Goal: Information Seeking & Learning: Understand process/instructions

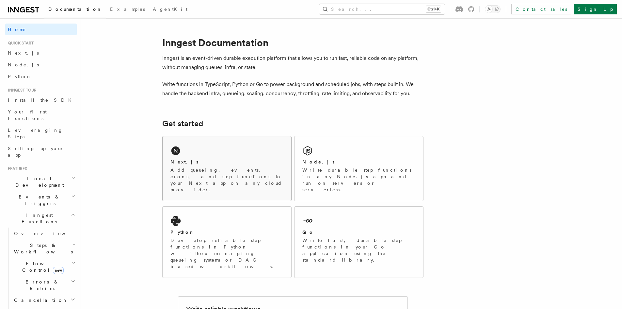
click at [218, 153] on div "Next.js Add queueing, events, crons, and step functions to your Next app on any…" at bounding box center [227, 168] width 129 height 64
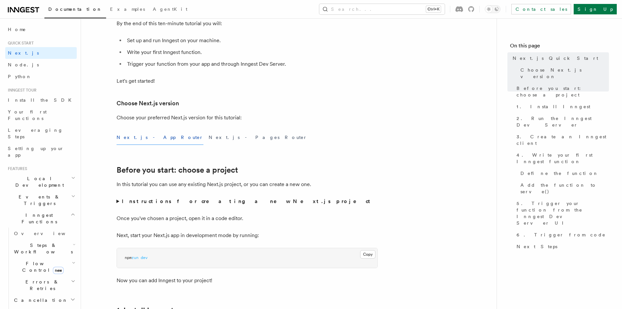
scroll to position [131, 0]
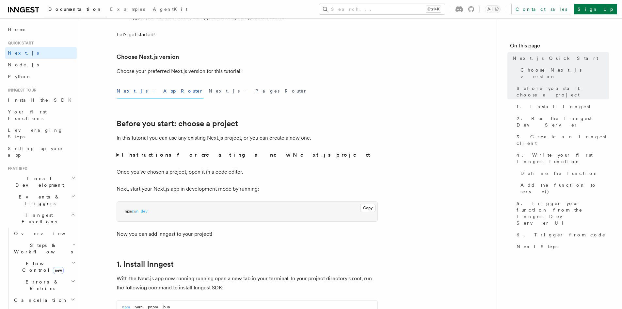
click at [118, 154] on summary "Instructions for creating a new Next.js project" at bounding box center [247, 154] width 261 height 9
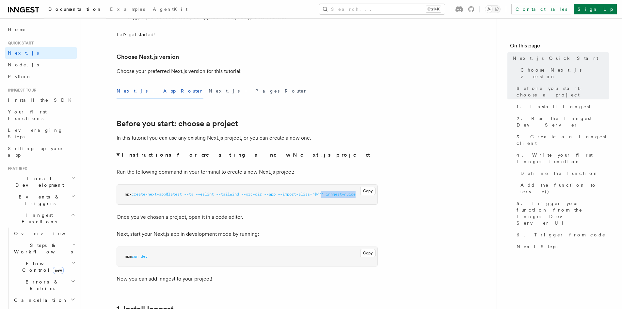
drag, startPoint x: 330, startPoint y: 194, endPoint x: 423, endPoint y: 194, distance: 93.4
click at [118, 154] on summary "Instructions for creating a new Next.js project" at bounding box center [247, 154] width 261 height 9
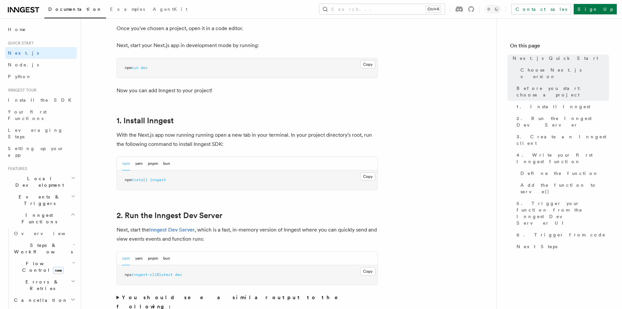
scroll to position [294, 0]
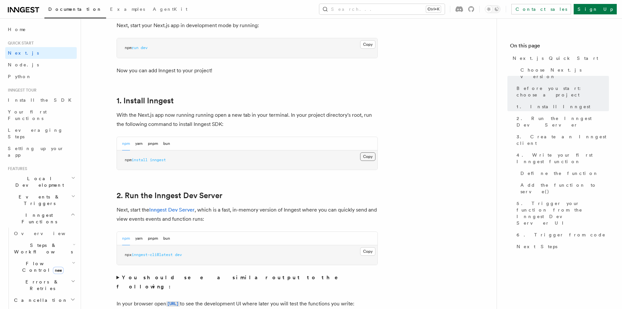
click at [370, 157] on button "Copy Copied" at bounding box center [367, 156] width 15 height 8
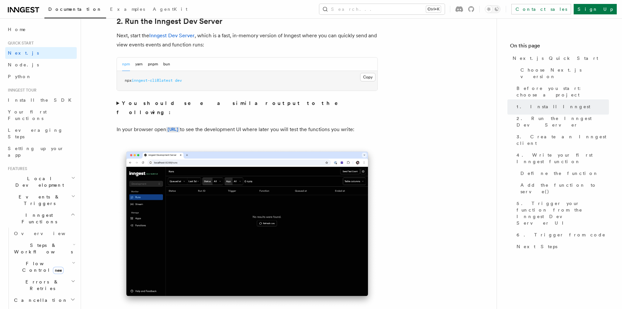
scroll to position [457, 0]
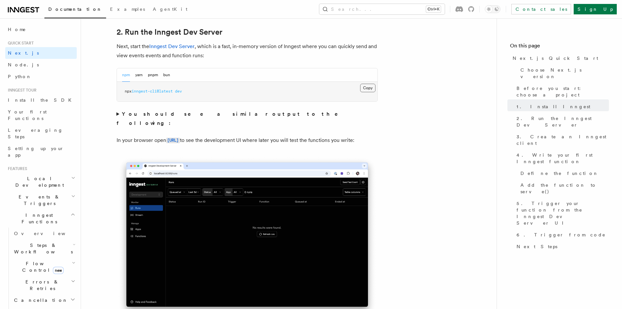
click at [366, 87] on button "Copy Copied" at bounding box center [367, 88] width 15 height 8
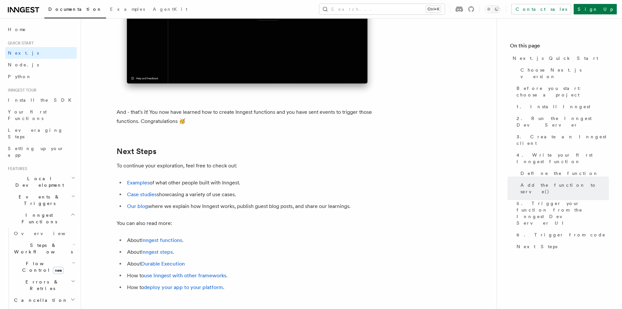
scroll to position [4016, 0]
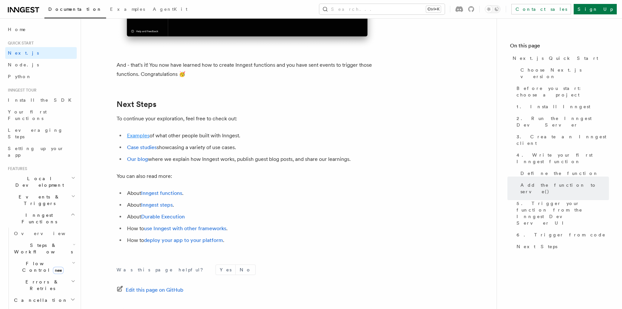
click at [133, 138] on link "Examples" at bounding box center [138, 135] width 23 height 6
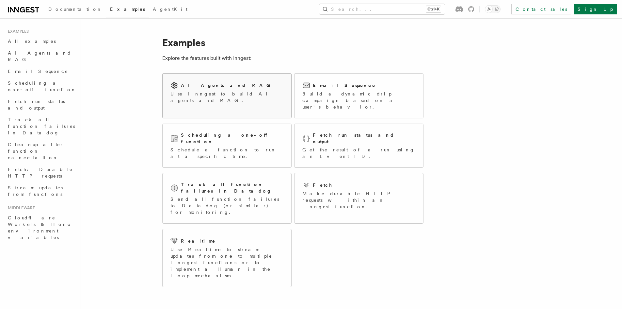
click at [201, 88] on div "AI Agents and RAG" at bounding box center [226, 85] width 113 height 8
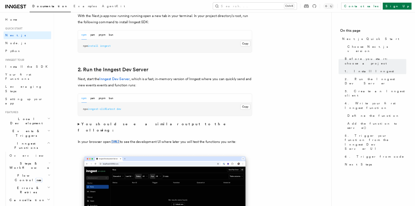
scroll to position [383, 0]
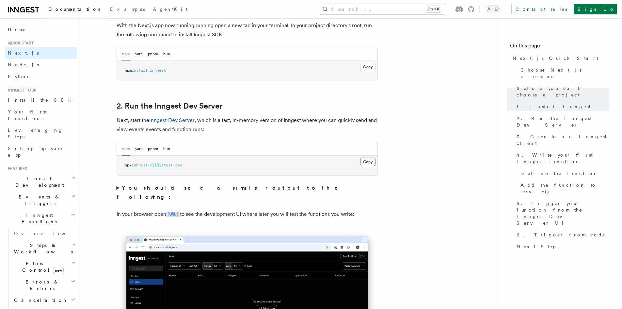
click at [365, 162] on button "Copy Copied" at bounding box center [367, 161] width 15 height 8
drag, startPoint x: 190, startPoint y: 164, endPoint x: 124, endPoint y: 165, distance: 65.6
click at [124, 165] on pre "npx inngest-cli@latest dev" at bounding box center [247, 165] width 261 height 20
copy span "npx inngest-cli@latest dev"
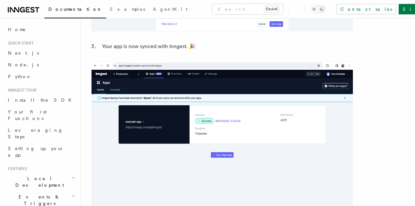
scroll to position [838, 0]
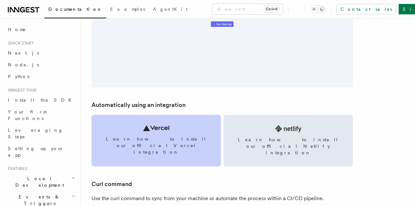
click at [170, 115] on link "Learn how to install our official Vercel integration" at bounding box center [155, 141] width 129 height 52
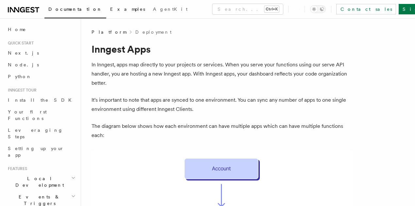
click at [110, 10] on span "Examples" at bounding box center [127, 9] width 35 height 5
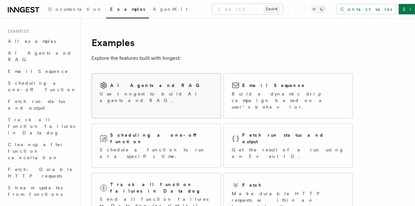
click at [135, 93] on p "Use Inngest to build AI agents and RAG." at bounding box center [156, 96] width 113 height 13
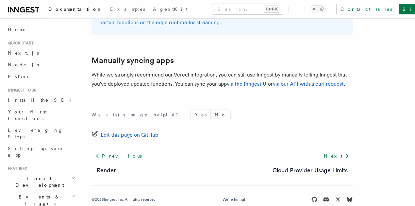
scroll to position [1176, 0]
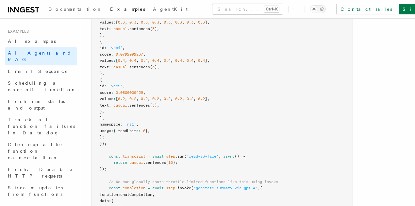
scroll to position [152, 0]
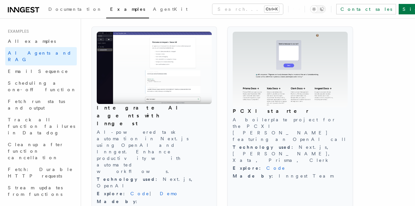
scroll to position [653, 0]
